Goal: Information Seeking & Learning: Learn about a topic

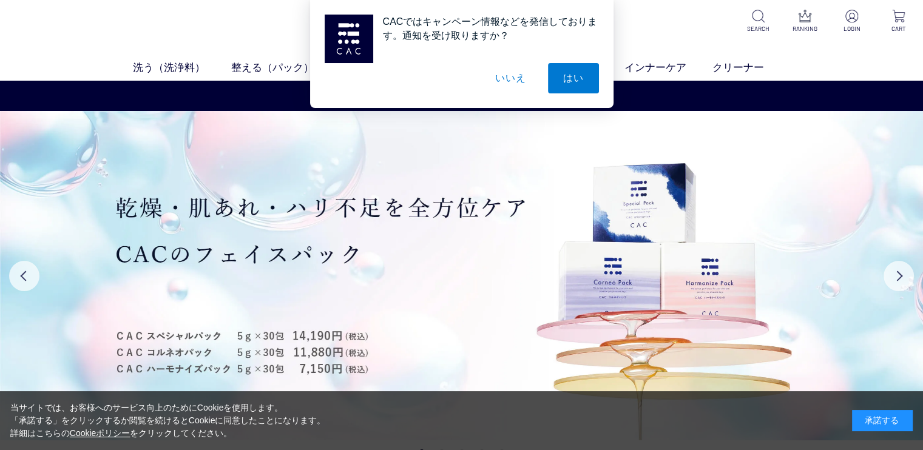
click at [504, 72] on button "いいえ" at bounding box center [510, 78] width 61 height 30
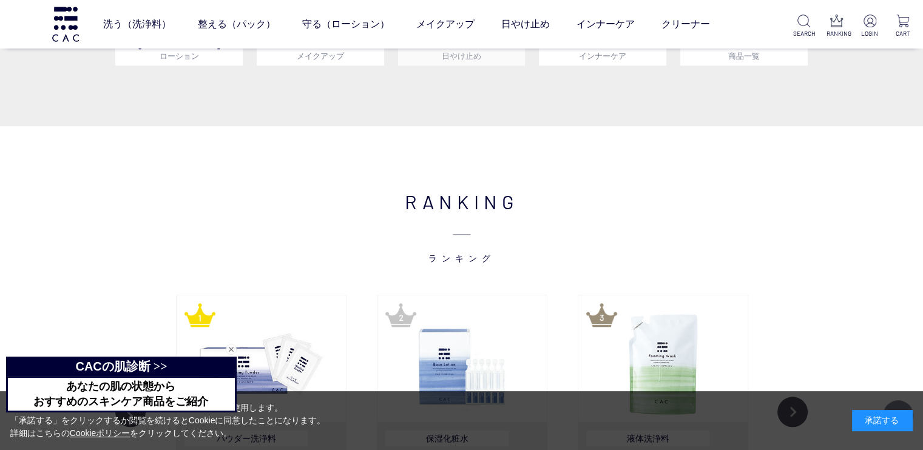
scroll to position [1274, 0]
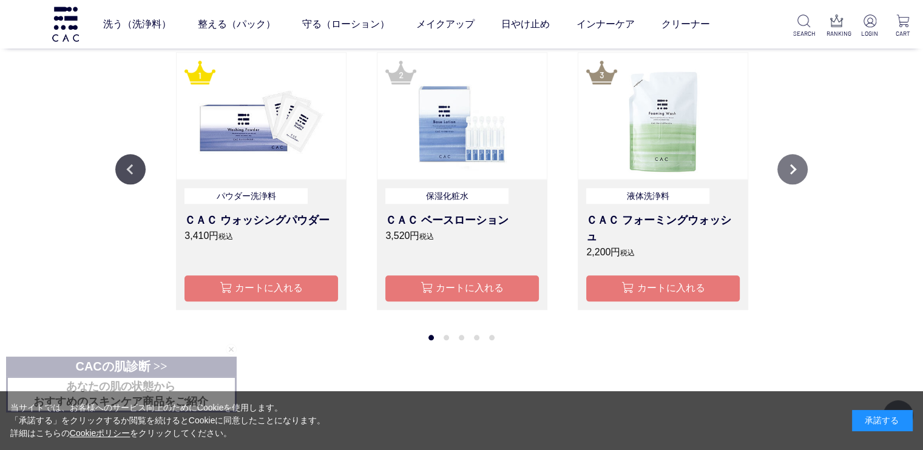
click at [794, 170] on button "Next" at bounding box center [792, 169] width 30 height 30
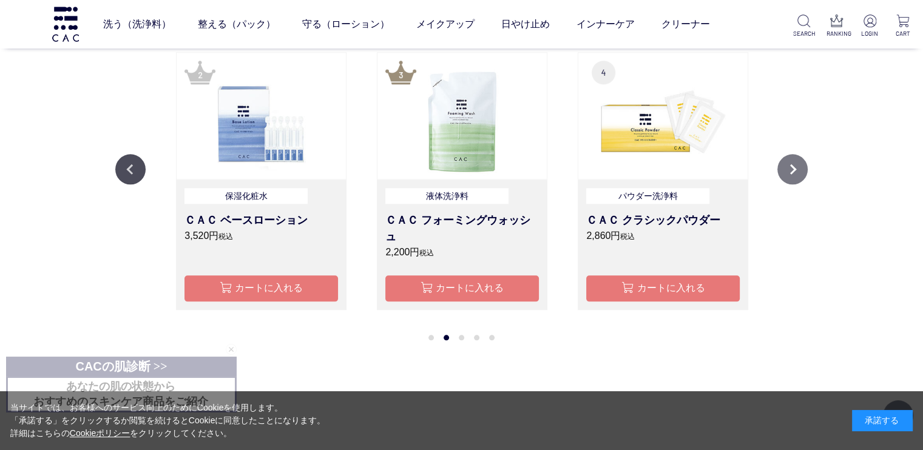
click at [794, 170] on button "Next" at bounding box center [792, 169] width 30 height 30
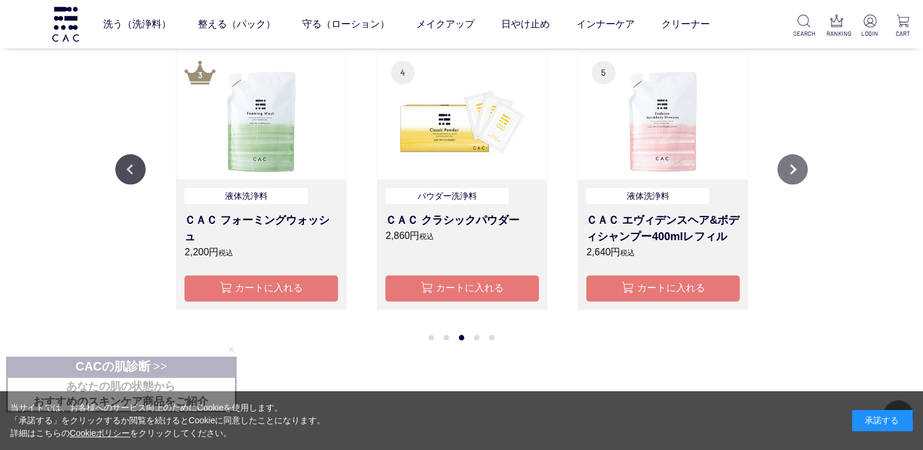
click at [794, 168] on button "Next" at bounding box center [792, 169] width 30 height 30
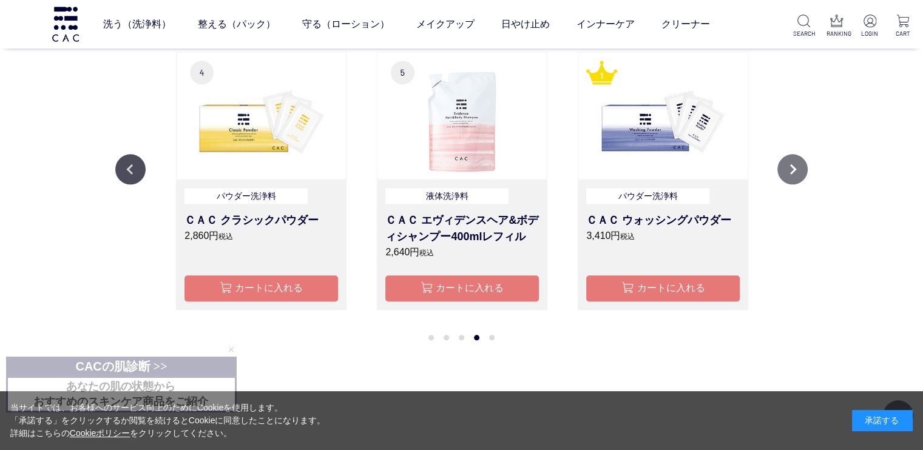
click at [794, 168] on button "Next" at bounding box center [792, 169] width 30 height 30
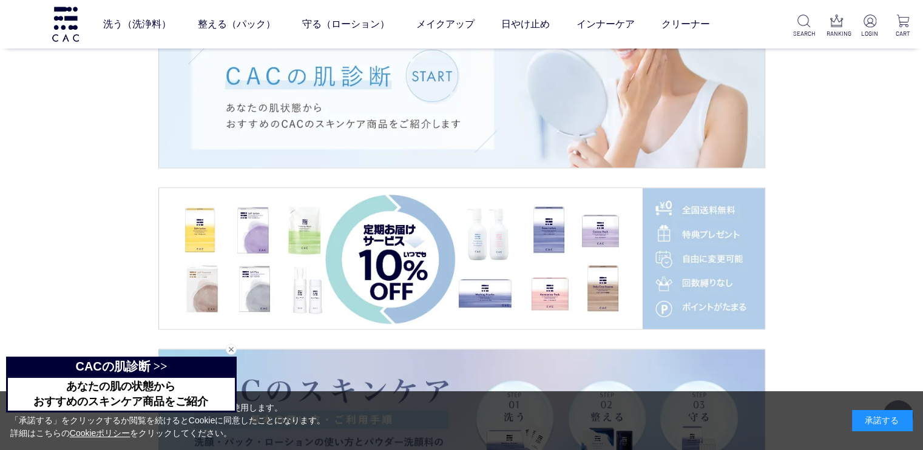
scroll to position [1821, 0]
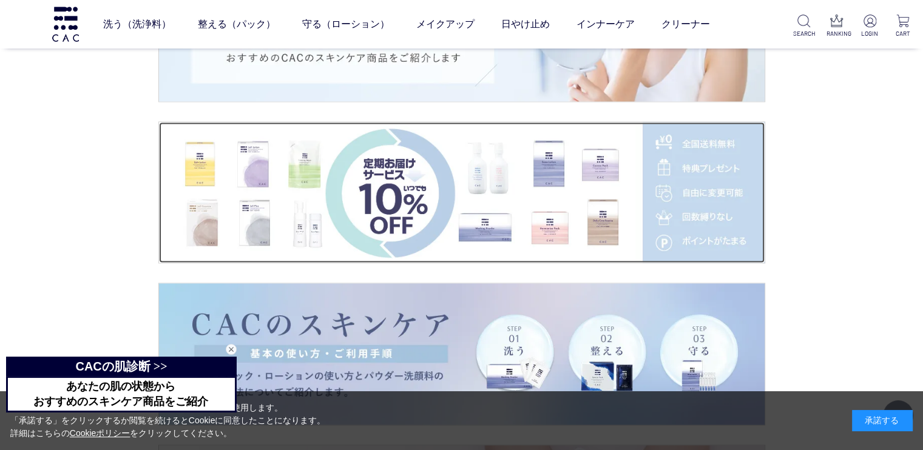
click at [708, 167] on img at bounding box center [462, 192] width 606 height 141
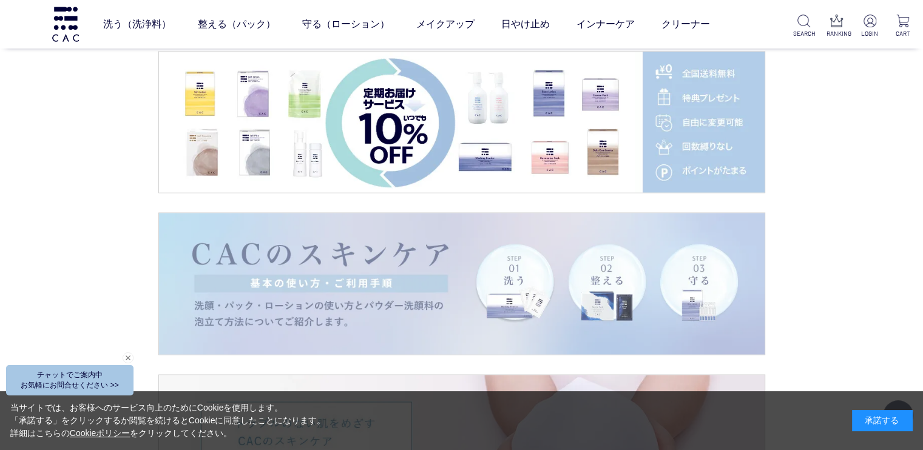
scroll to position [2063, 0]
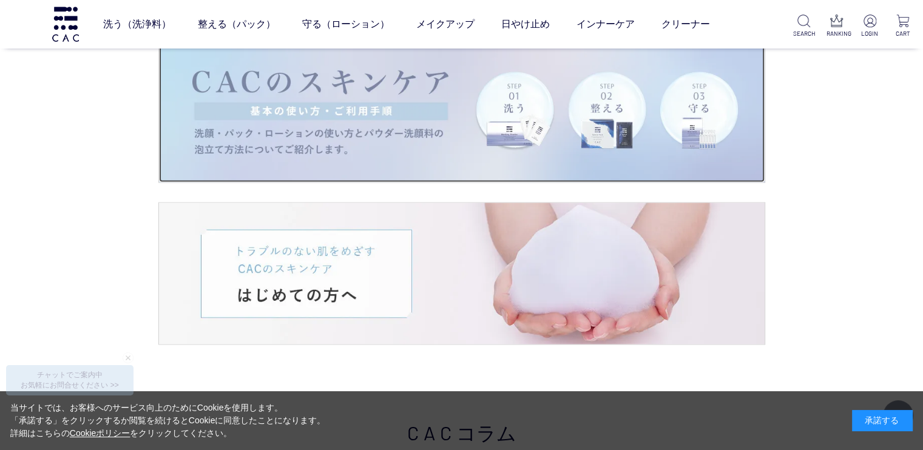
click at [210, 100] on img at bounding box center [462, 111] width 606 height 141
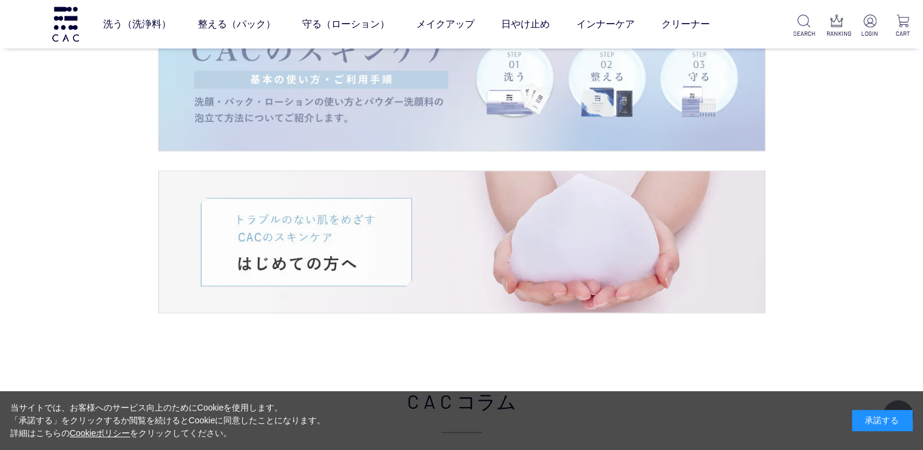
scroll to position [2003, 0]
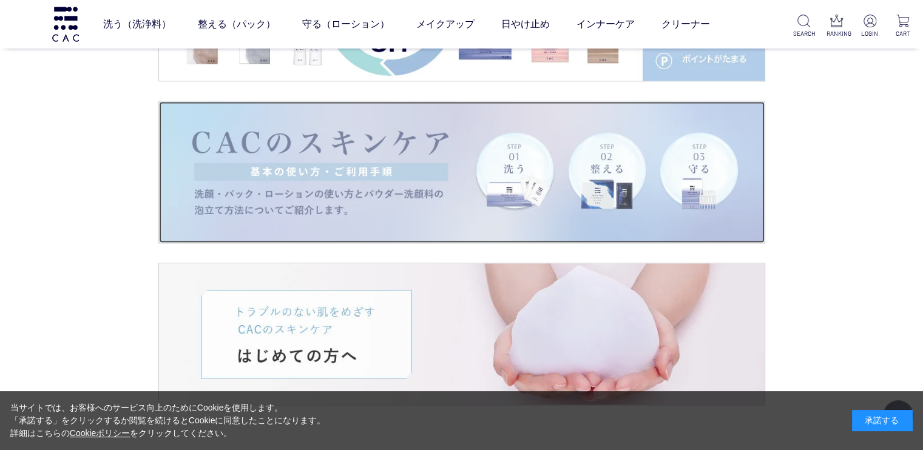
click at [456, 184] on img at bounding box center [462, 171] width 606 height 141
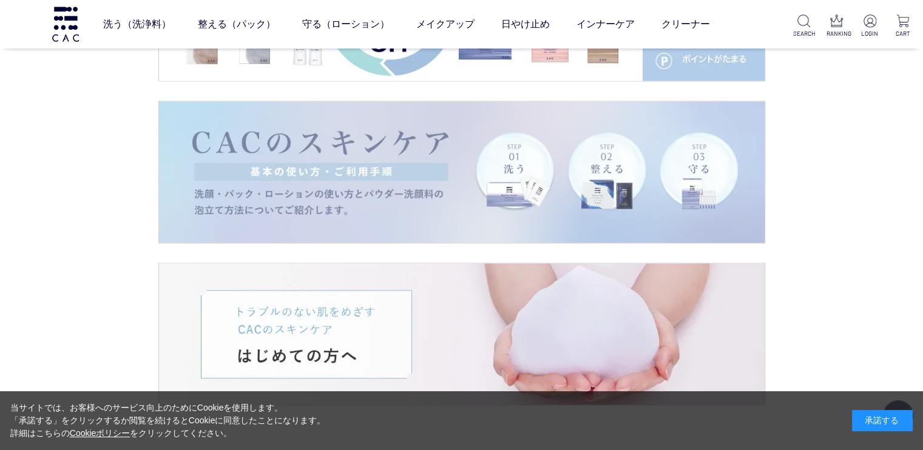
scroll to position [2185, 0]
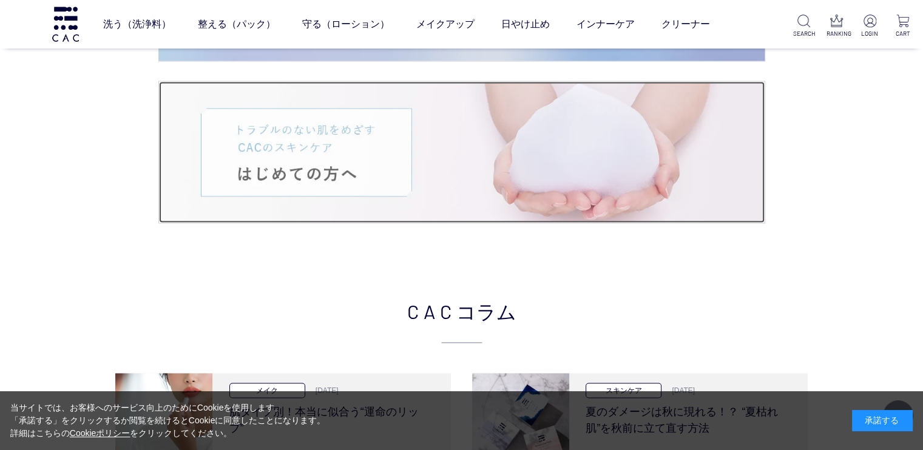
click at [384, 159] on img at bounding box center [462, 151] width 606 height 141
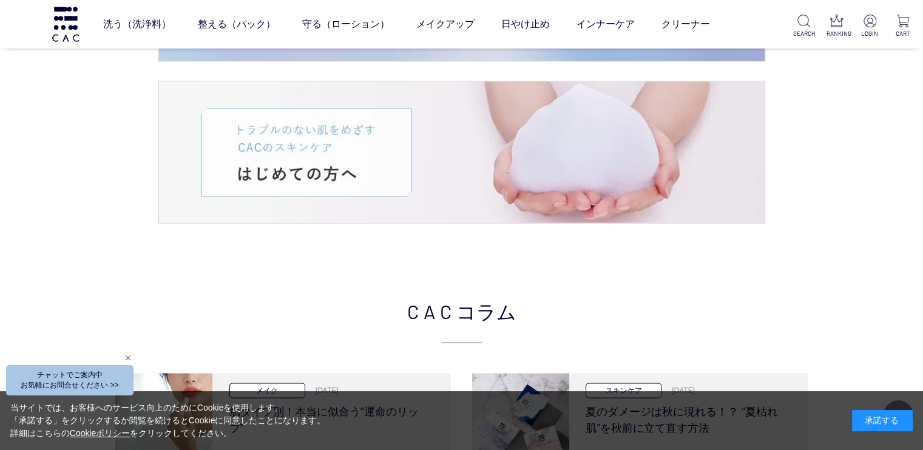
scroll to position [2427, 0]
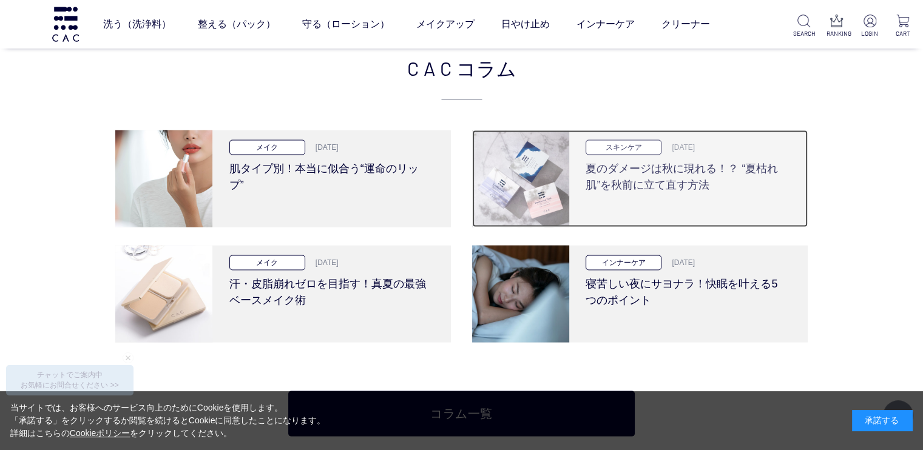
click at [682, 178] on h3 "夏のダメージは秋に現れる！？ “夏枯れ肌”を秋前に立て直す方法" at bounding box center [686, 174] width 201 height 38
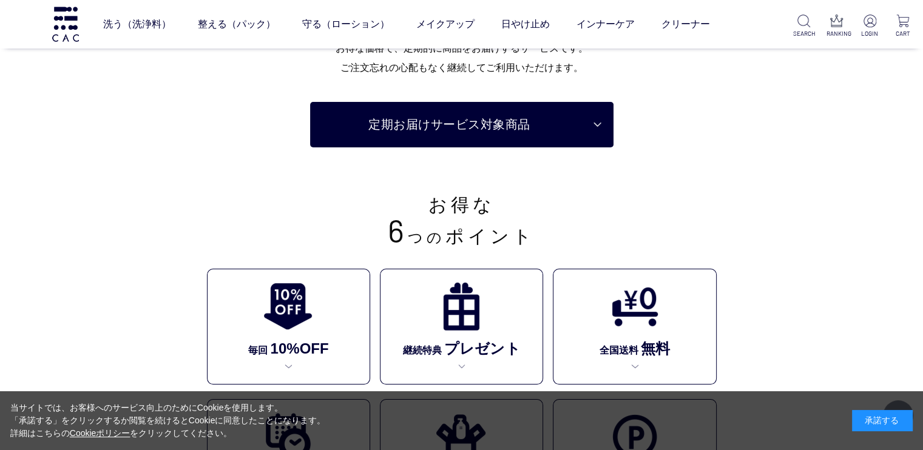
scroll to position [243, 0]
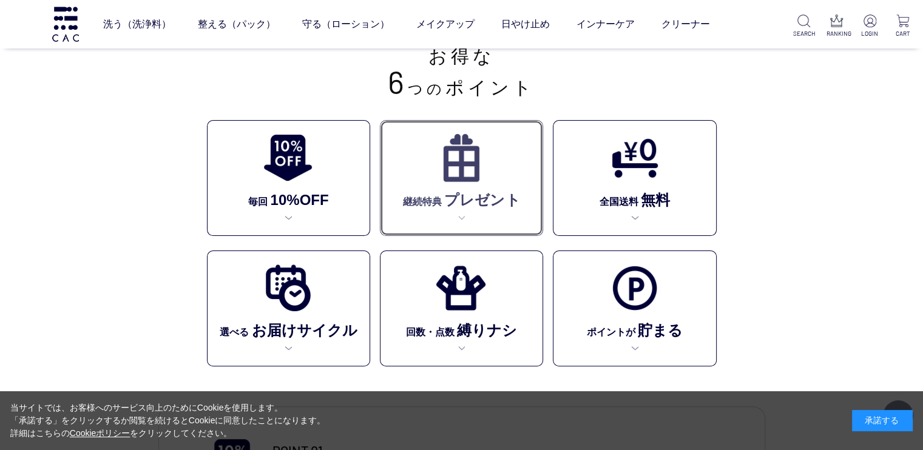
click at [469, 180] on img at bounding box center [461, 158] width 50 height 50
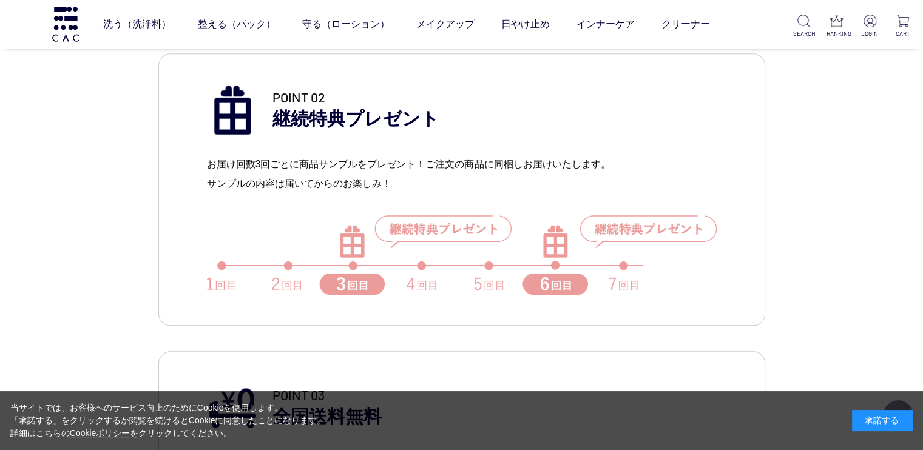
scroll to position [1284, 0]
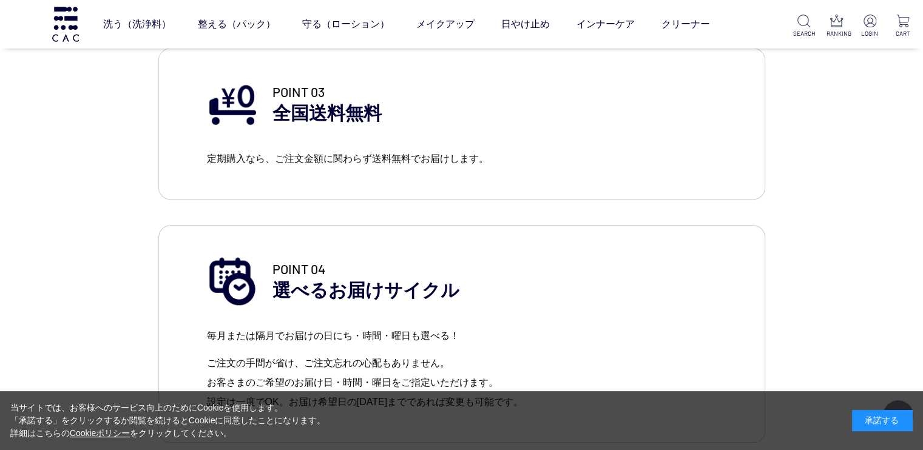
scroll to position [243, 0]
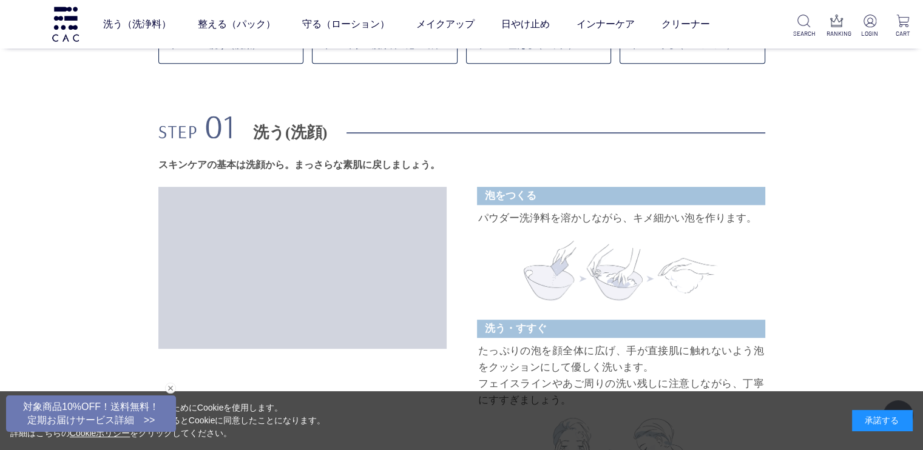
scroll to position [668, 0]
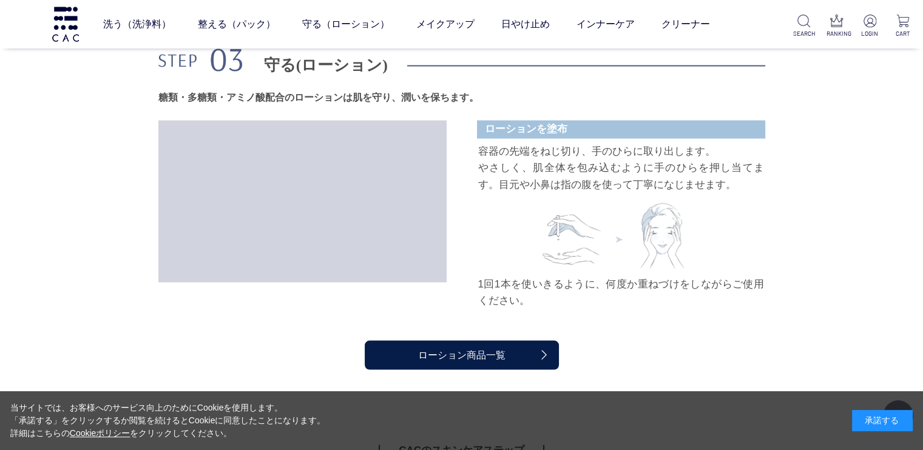
scroll to position [2063, 0]
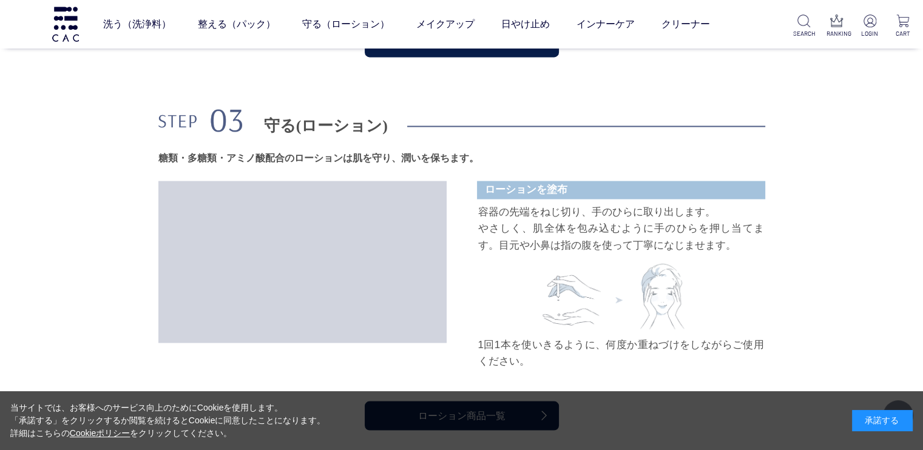
drag, startPoint x: 750, startPoint y: 297, endPoint x: 604, endPoint y: 300, distance: 146.3
click at [604, 300] on div "守る(ローション) 糖類・多糖類・アミノ酸配合のローションは 肌を守り、潤いを保ちます。 ローションを塗布 容器の先端をねじ切り、手のひらに取り出します。 や…" at bounding box center [461, 269] width 607 height 321
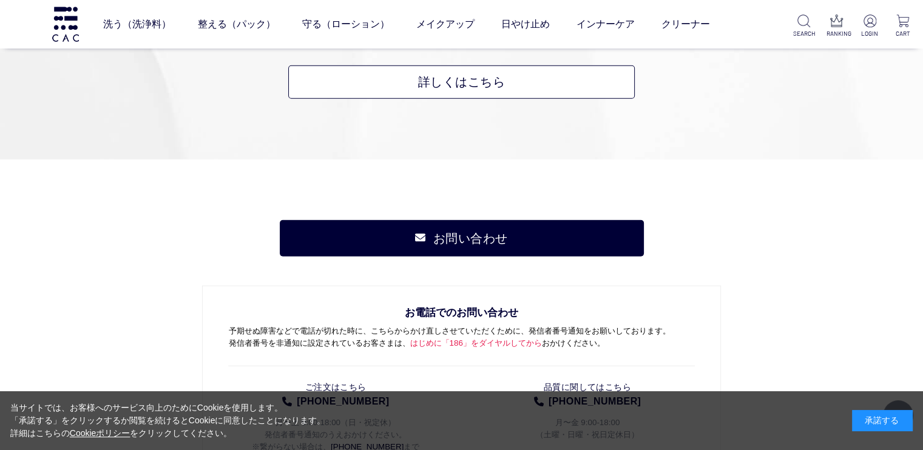
scroll to position [3338, 0]
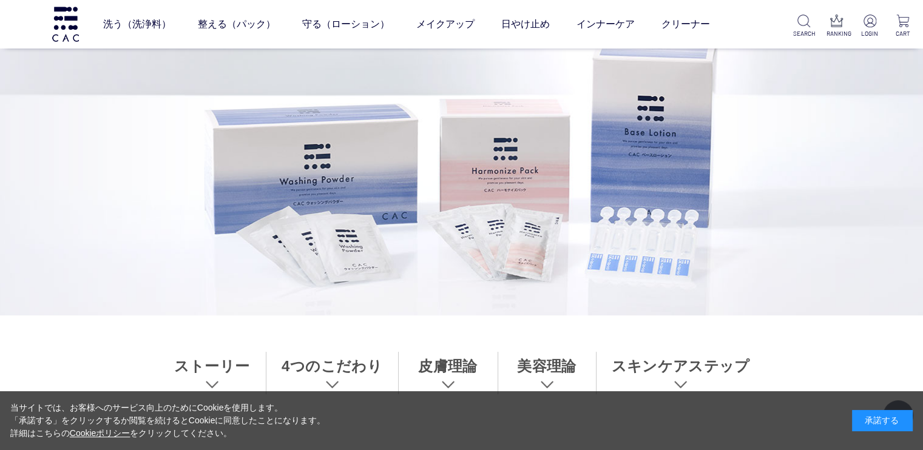
scroll to position [425, 0]
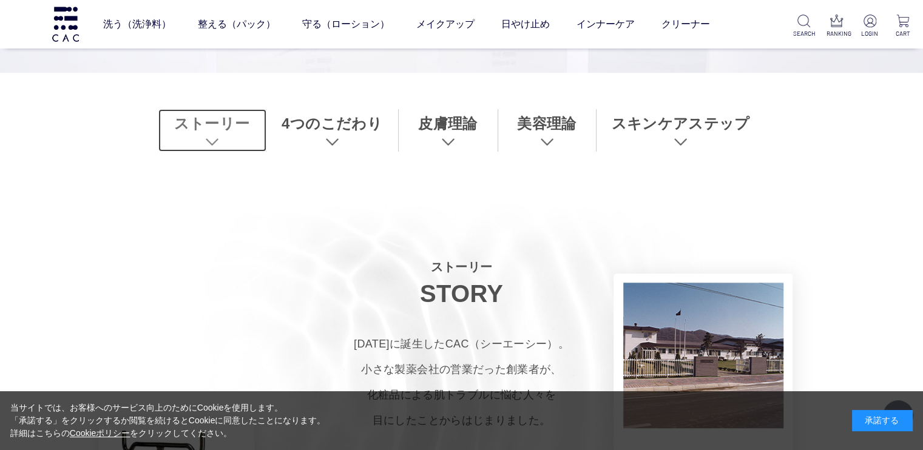
click at [227, 135] on link "ストーリー" at bounding box center [212, 130] width 108 height 42
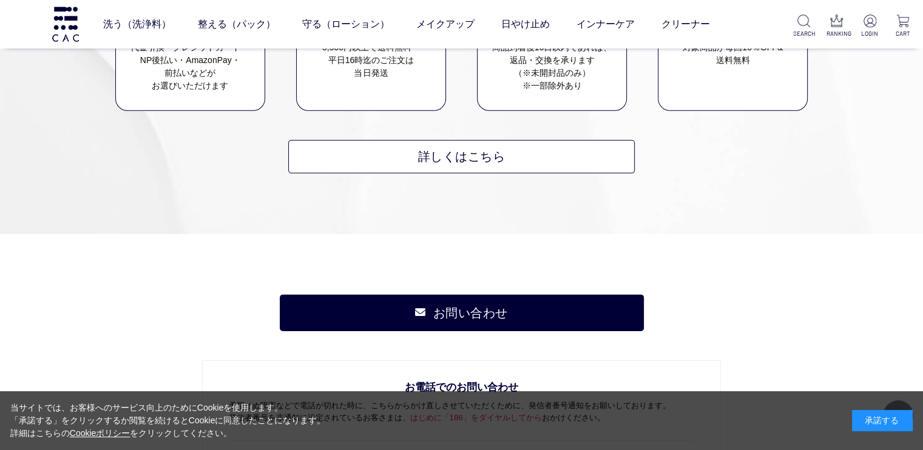
scroll to position [8393, 0]
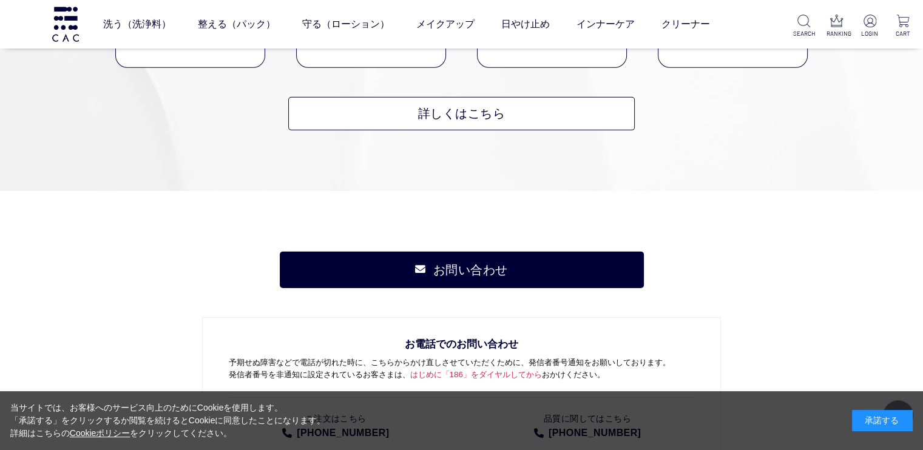
scroll to position [425, 0]
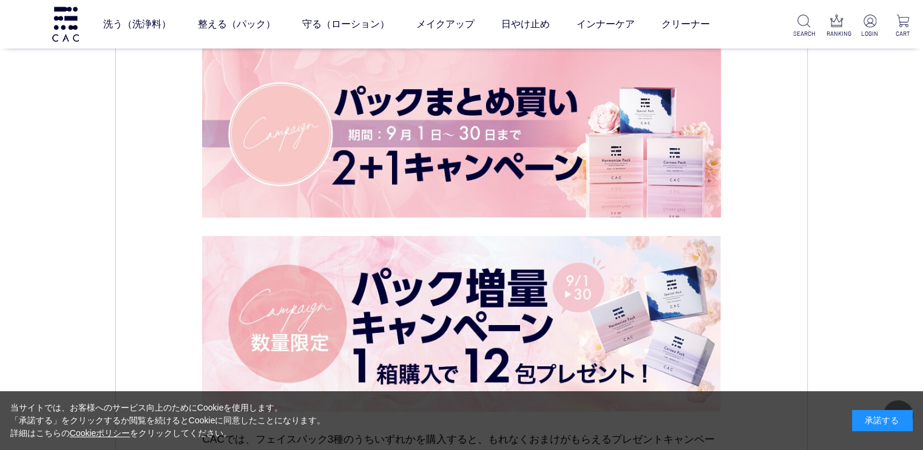
scroll to position [5280, 0]
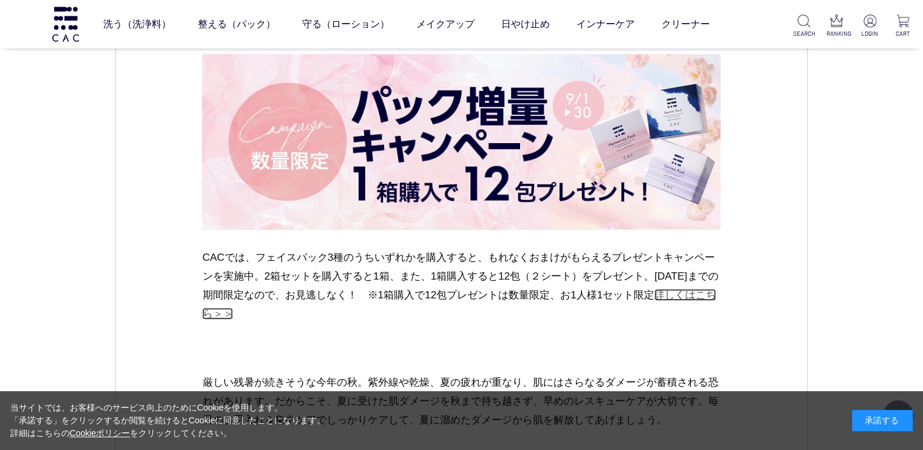
click at [694, 312] on link "詳しくはこちら＞＞" at bounding box center [459, 304] width 514 height 31
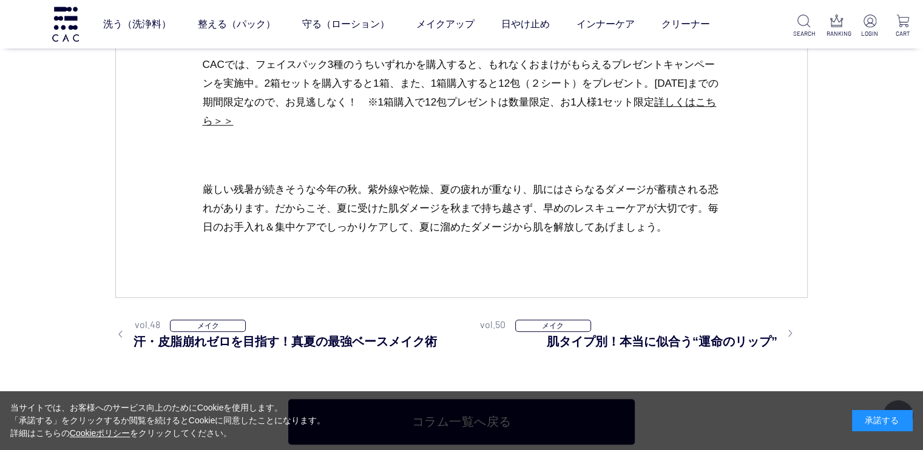
scroll to position [5401, 0]
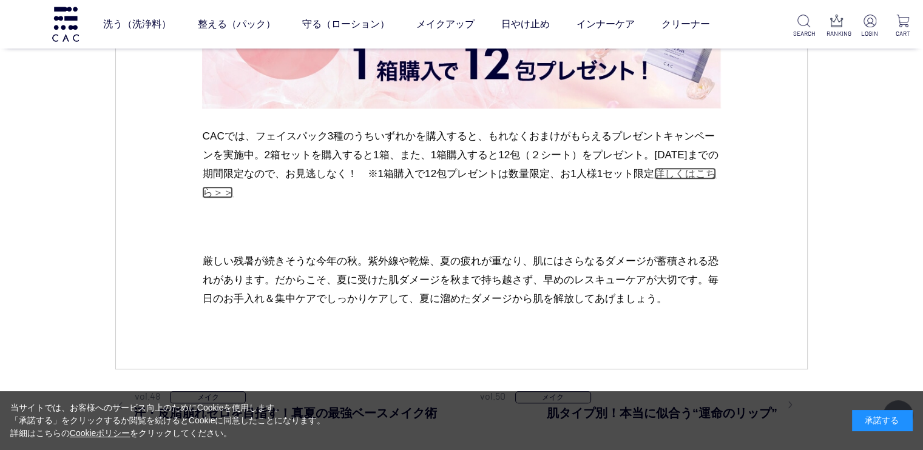
click at [683, 194] on link "詳しくはこちら＞＞" at bounding box center [459, 182] width 514 height 31
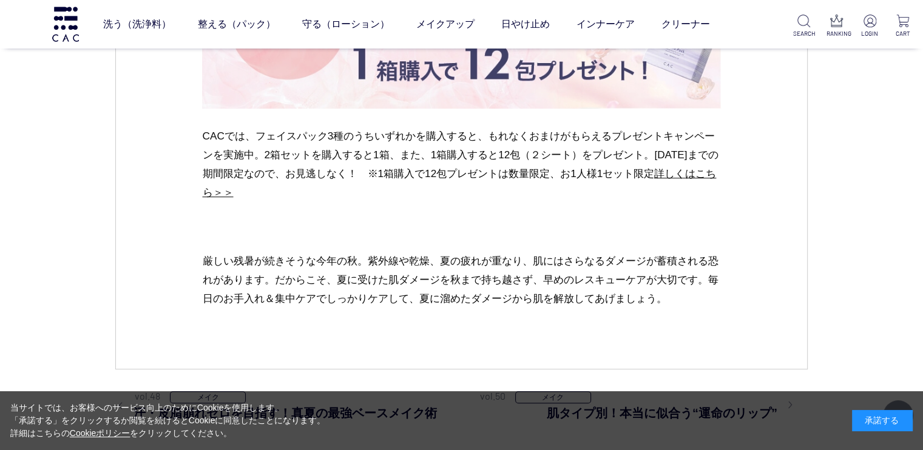
scroll to position [5583, 0]
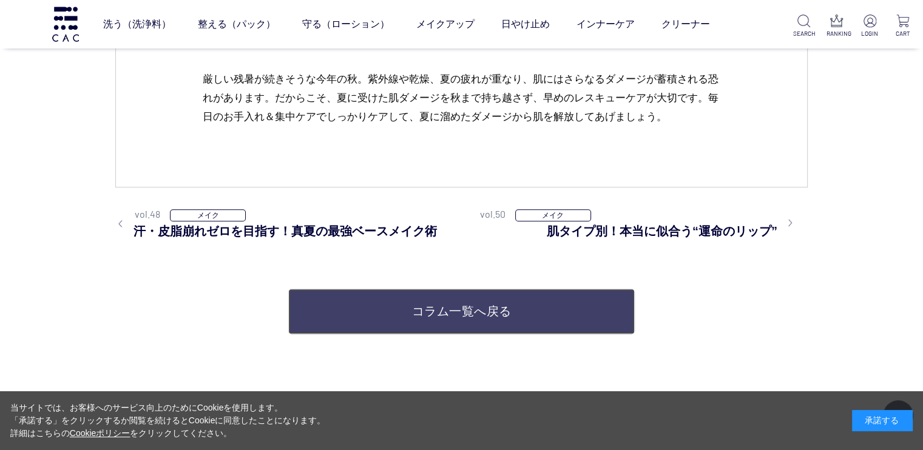
click at [387, 321] on link "コラム一覧へ戻る" at bounding box center [461, 312] width 346 height 46
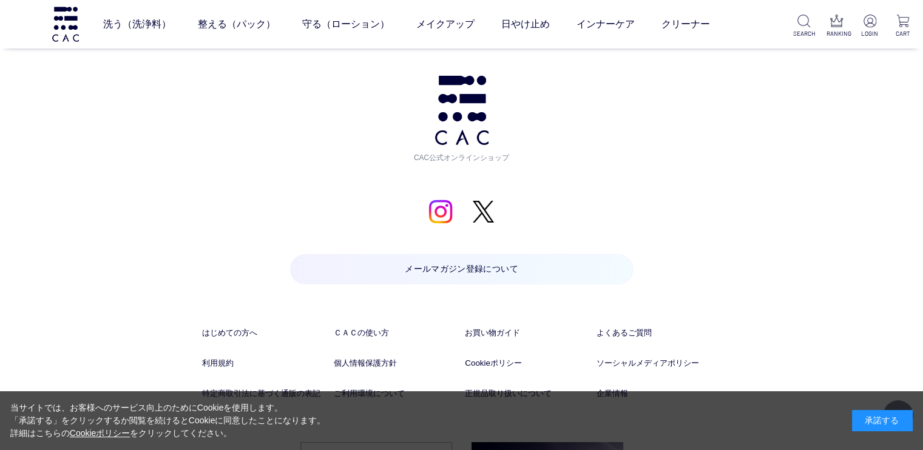
scroll to position [4236, 0]
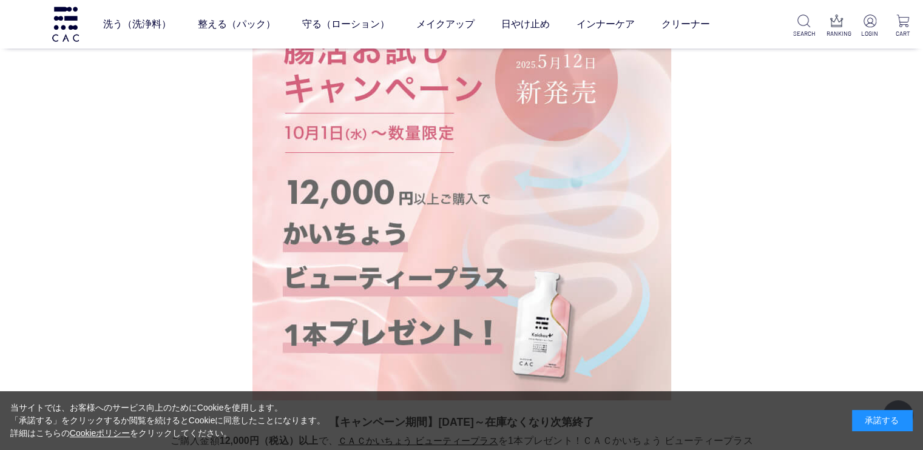
scroll to position [182, 0]
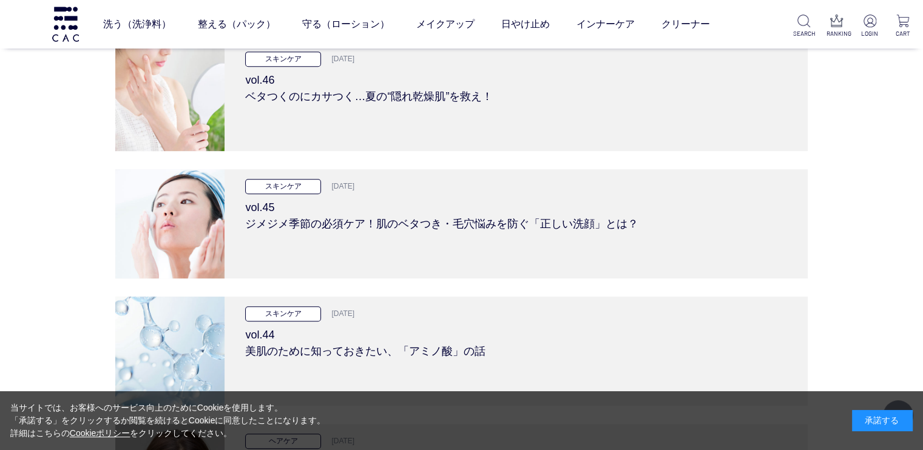
scroll to position [668, 0]
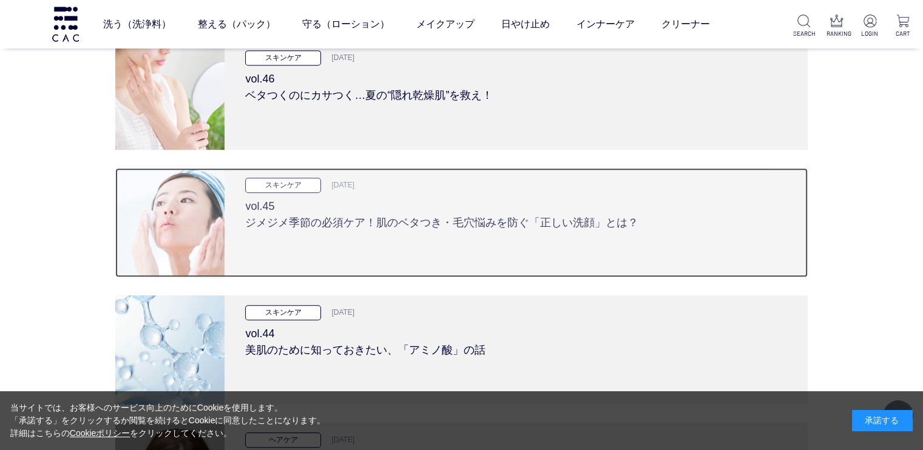
click at [411, 223] on h3 "vol.45 ジメジメ季節の必須ケア！肌のベタつき・毛穴悩みを防ぐ「正しい洗顔」とは？" at bounding box center [515, 212] width 541 height 38
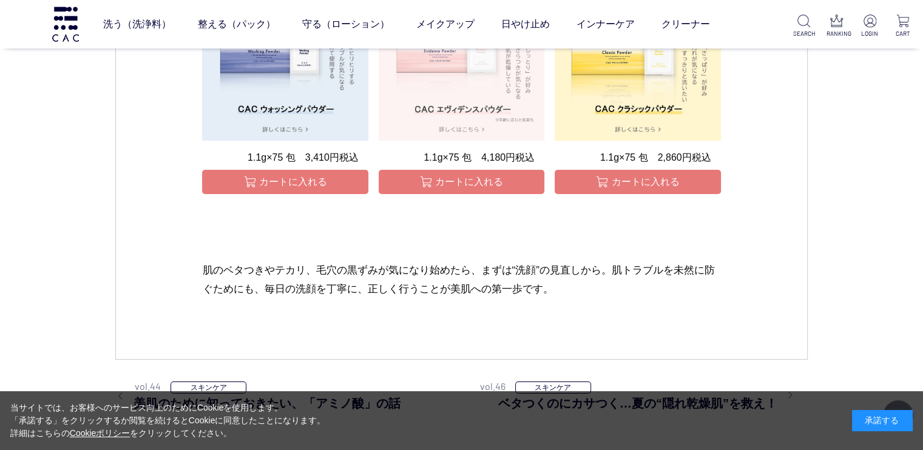
scroll to position [4855, 0]
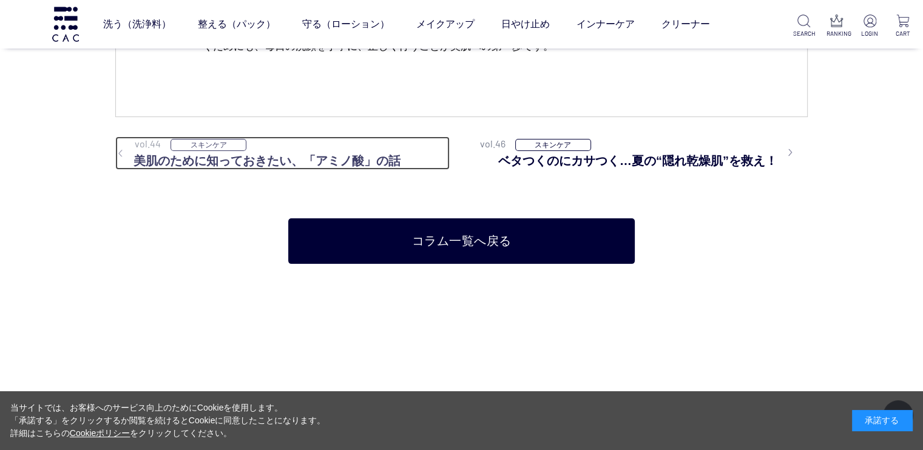
click at [197, 154] on h3 "美肌のために知っておきたい、「アミノ酸」の話" at bounding box center [282, 161] width 334 height 18
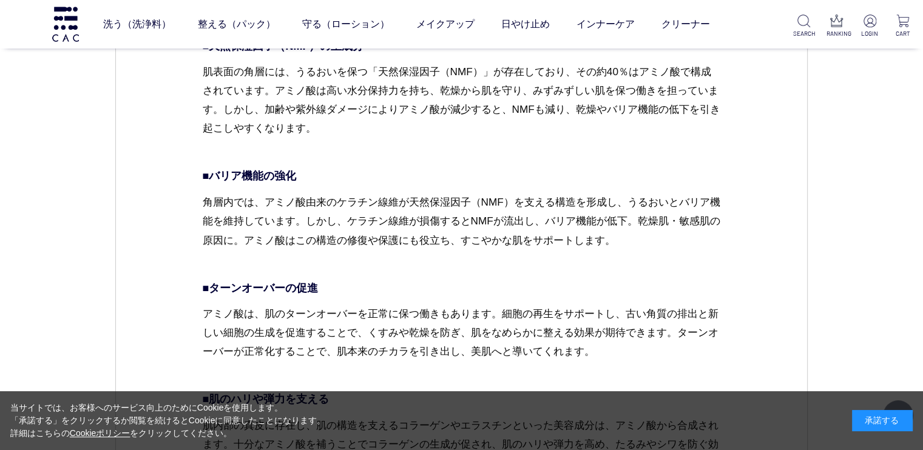
scroll to position [2003, 0]
